Goal: Find specific page/section

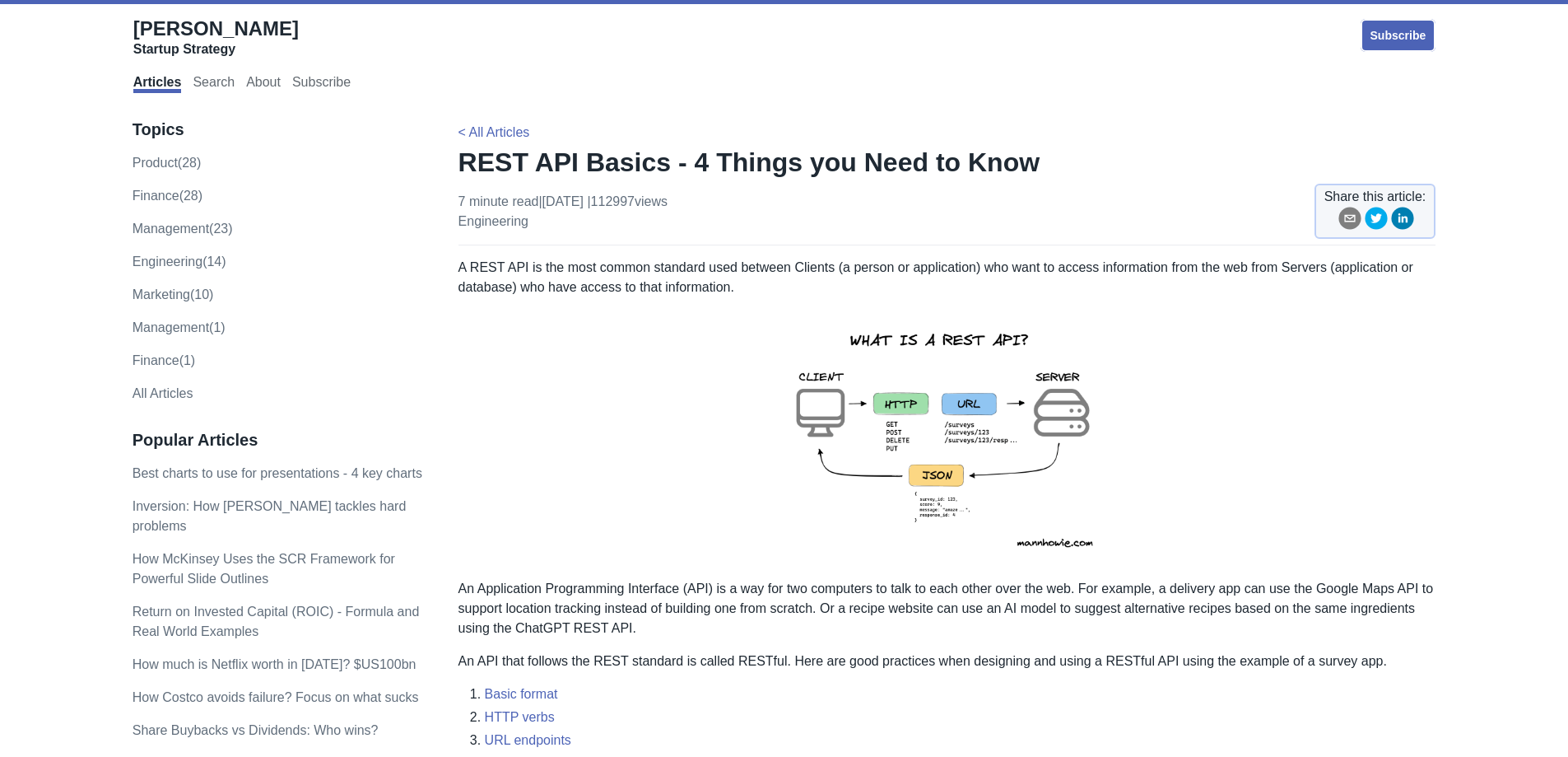
click at [969, 442] on img at bounding box center [947, 438] width 361 height 256
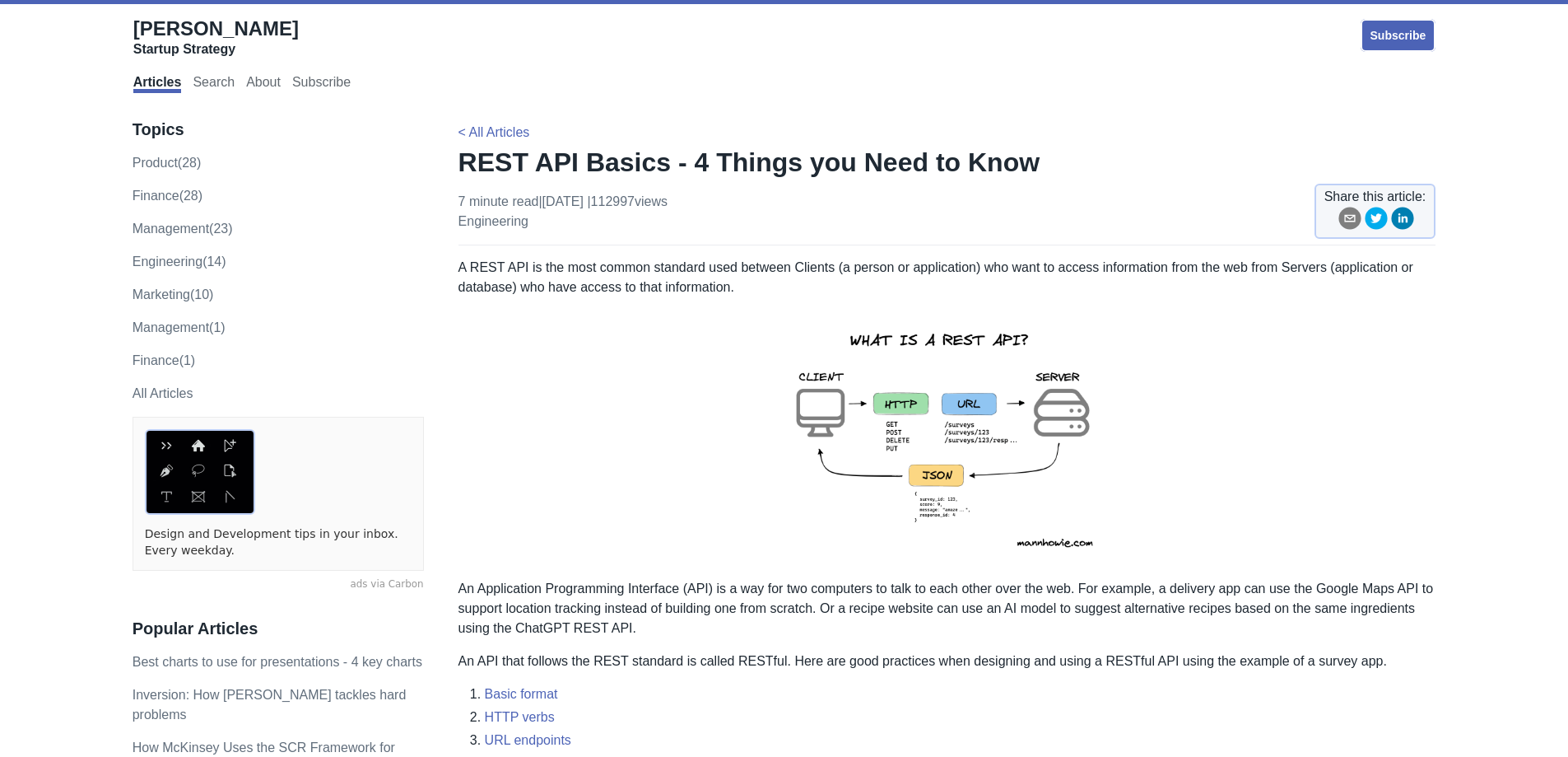
click at [955, 440] on img at bounding box center [947, 438] width 361 height 256
click at [957, 444] on img at bounding box center [947, 438] width 361 height 256
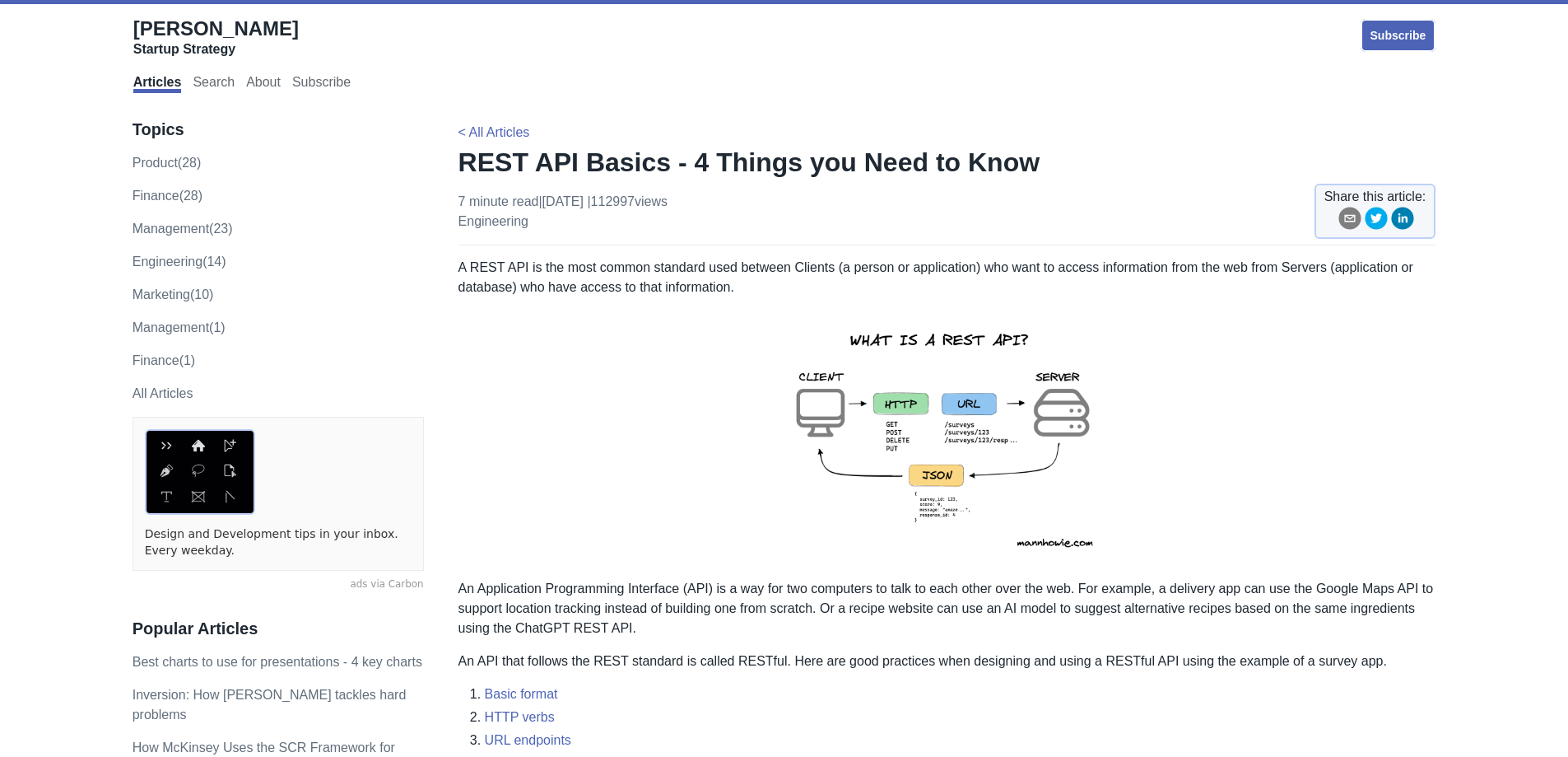
click at [957, 444] on img at bounding box center [947, 438] width 361 height 256
click at [955, 444] on img at bounding box center [947, 438] width 361 height 256
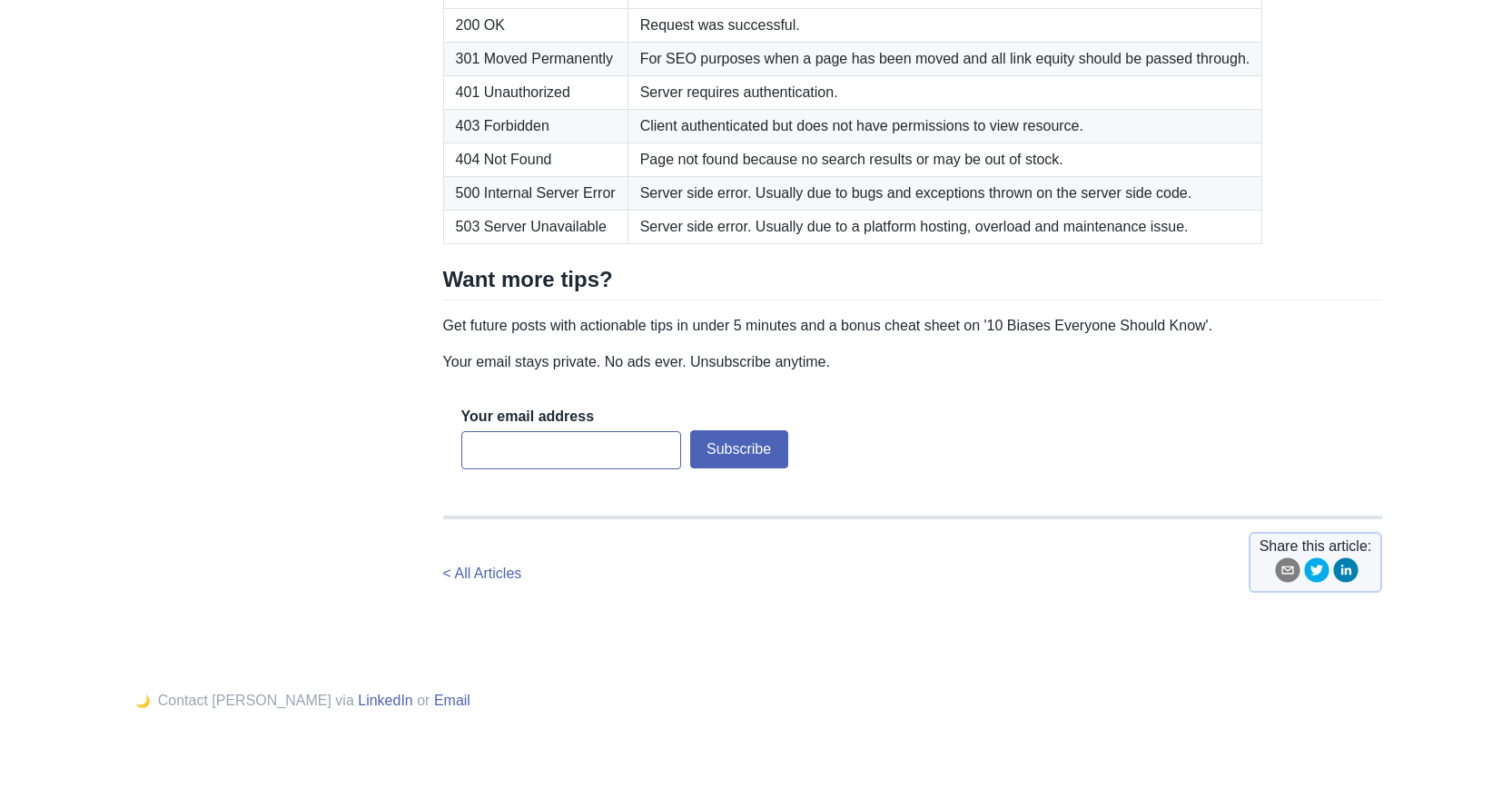
scroll to position [3150, 0]
